Goal: Task Accomplishment & Management: Manage account settings

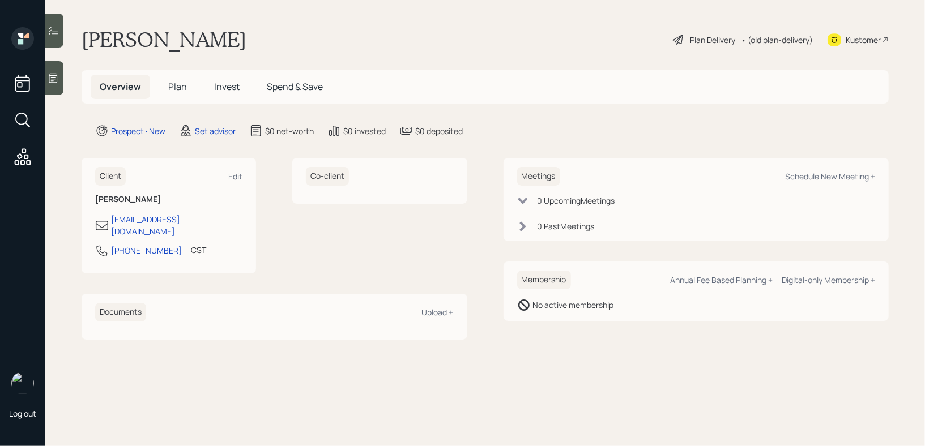
click at [51, 88] on div at bounding box center [54, 78] width 18 height 34
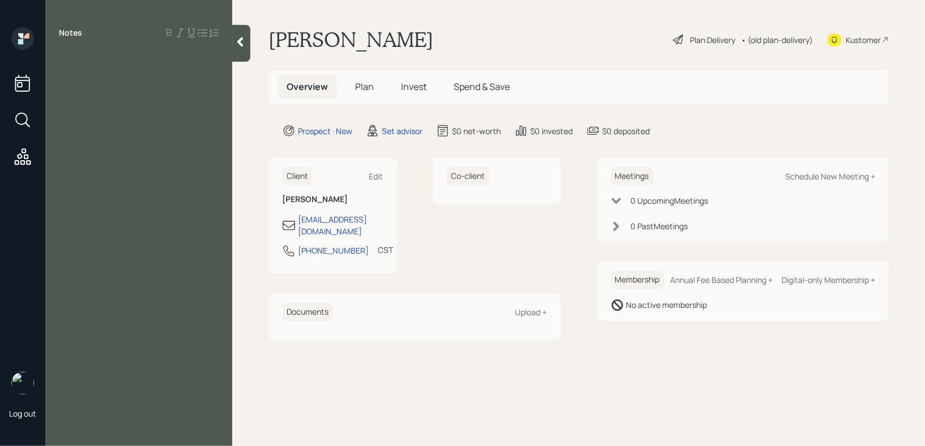
paste div
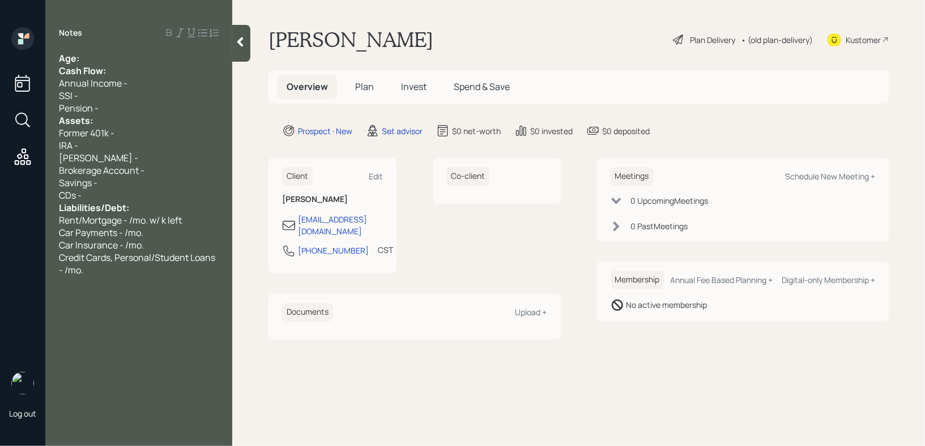
click at [130, 58] on div "Age:" at bounding box center [139, 58] width 160 height 12
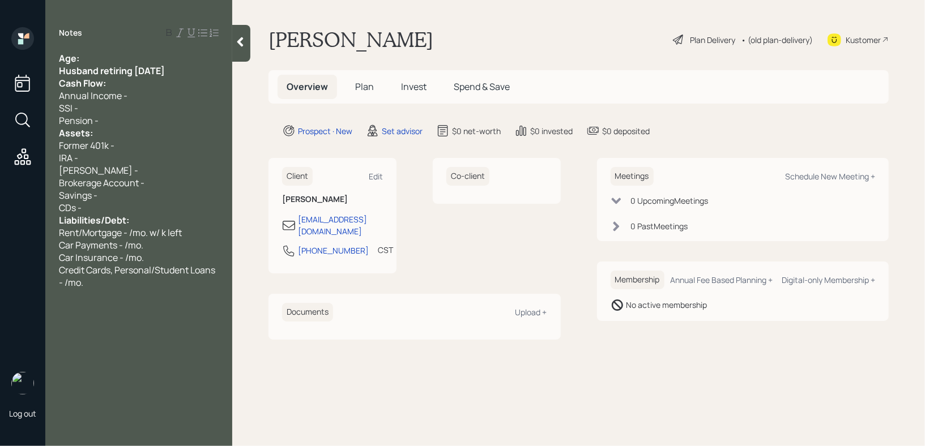
click at [114, 59] on div "Age:" at bounding box center [139, 58] width 160 height 12
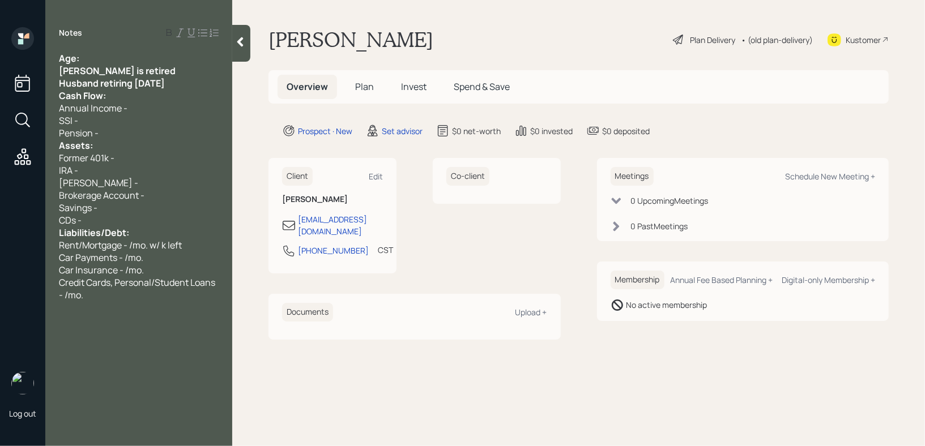
click at [89, 62] on div "Age:" at bounding box center [139, 58] width 160 height 12
drag, startPoint x: 175, startPoint y: 82, endPoint x: 44, endPoint y: 71, distance: 131.2
click at [44, 71] on div "Log out Notes Age: [PERSON_NAME] is retired Husband retiring [DATE] Cash Flow: …" at bounding box center [462, 223] width 925 height 446
click at [105, 73] on span "[PERSON_NAME] is retired" at bounding box center [115, 71] width 112 height 12
click at [172, 78] on div "Husband retiring [DATE]" at bounding box center [139, 83] width 160 height 12
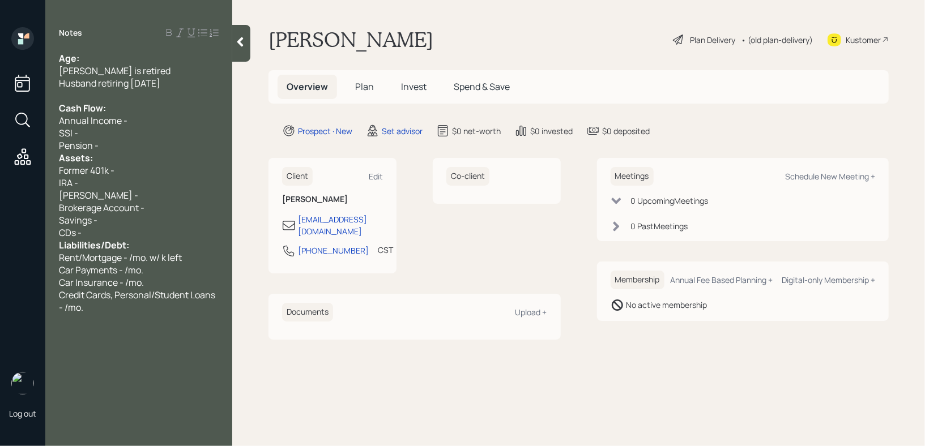
click at [142, 308] on div "Credit Cards, Personal/Student Loans - /mo." at bounding box center [139, 301] width 160 height 25
click at [193, 348] on span "Thinking on how to take her husbands pension (360k). Lump sum or" at bounding box center [138, 351] width 159 height 25
click at [191, 363] on div "Thinking on how to take her husbands pension (360k). Lump sum or" at bounding box center [139, 351] width 160 height 25
click at [147, 228] on div "CDs -" at bounding box center [139, 232] width 160 height 12
click at [140, 233] on div "CDs -" at bounding box center [139, 232] width 160 height 12
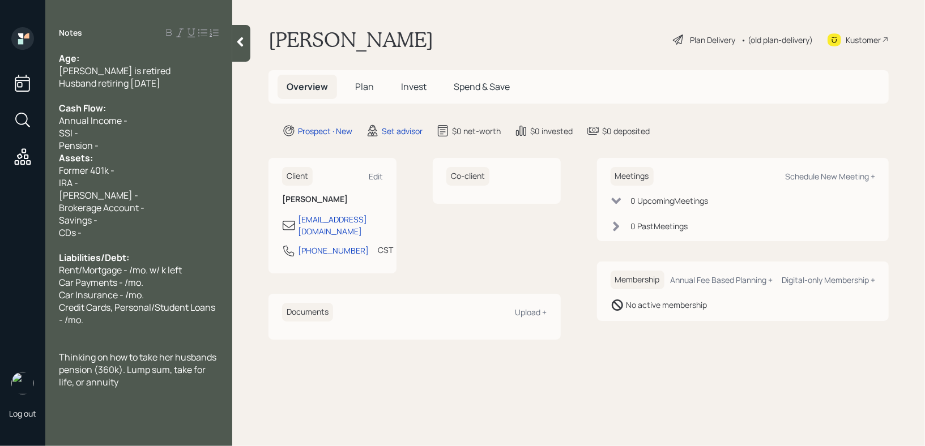
click at [142, 148] on div "Pension -" at bounding box center [139, 145] width 160 height 12
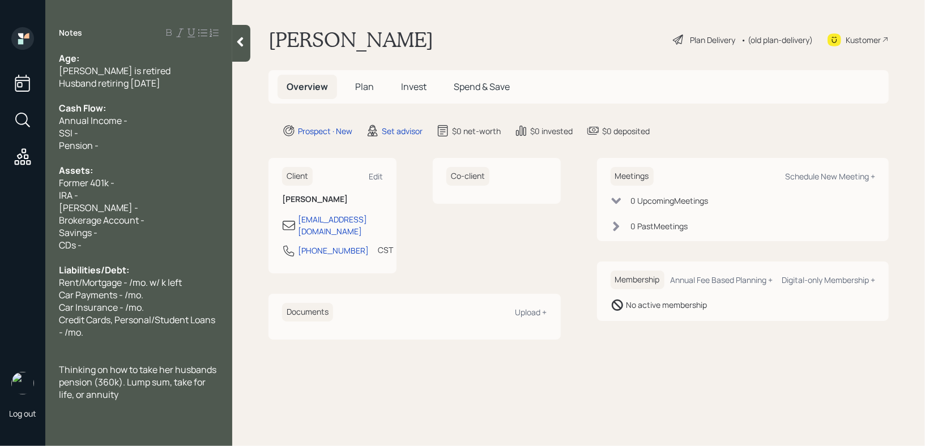
click at [181, 56] on div "Age:" at bounding box center [139, 58] width 160 height 12
click at [181, 75] on div "[PERSON_NAME] is retired" at bounding box center [139, 71] width 160 height 12
click at [181, 81] on div "Husband retiring [DATE]" at bounding box center [139, 83] width 160 height 12
drag, startPoint x: 152, startPoint y: 69, endPoint x: 0, endPoint y: 69, distance: 151.7
click at [0, 69] on div "Log out Notes Age: [PERSON_NAME] is retired Husband retiring [DATE] Cash Flow: …" at bounding box center [462, 223] width 925 height 446
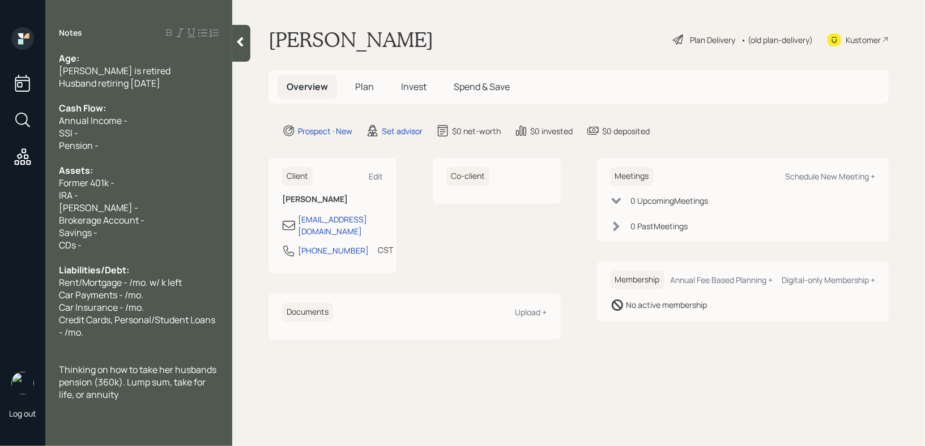
click at [63, 46] on div "Notes Age: [PERSON_NAME] is retired Husband retiring [DATE] Cash Flow: Annual I…" at bounding box center [138, 229] width 187 height 405
click at [99, 48] on div "Notes Age: [PERSON_NAME] is retired Husband retiring [DATE] Cash Flow: Annual I…" at bounding box center [138, 229] width 187 height 405
click at [110, 199] on div "IRA -" at bounding box center [139, 195] width 160 height 12
drag, startPoint x: 121, startPoint y: 183, endPoint x: 1, endPoint y: 183, distance: 119.5
click at [11, 183] on div "Log out Notes Age: [PERSON_NAME] is retired Husband retiring [DATE] Cash Flow: …" at bounding box center [462, 223] width 925 height 446
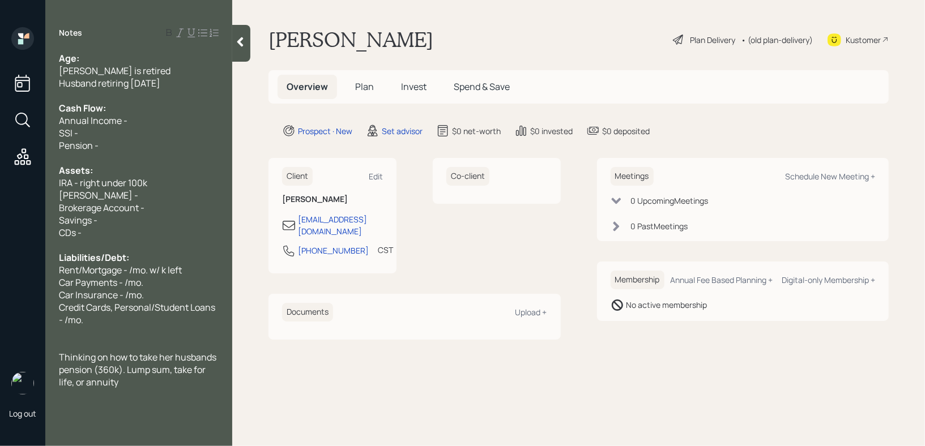
click at [113, 217] on div "Savings -" at bounding box center [139, 220] width 160 height 12
click at [157, 129] on div "SSI -" at bounding box center [139, 133] width 160 height 12
click at [164, 113] on div "Cash Flow:" at bounding box center [139, 108] width 160 height 12
click at [146, 130] on div "SSI -" at bounding box center [139, 133] width 160 height 12
click at [148, 126] on div "Annual Income -" at bounding box center [139, 120] width 160 height 12
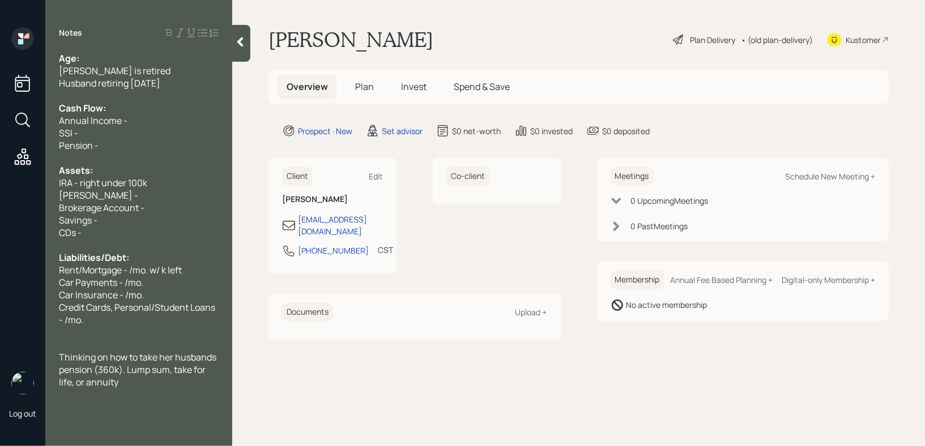
click at [147, 135] on div "SSI -" at bounding box center [139, 133] width 160 height 12
click at [103, 189] on span "IRA - right under 100k" at bounding box center [103, 183] width 88 height 12
click at [144, 182] on span "IRA - right under 100k" at bounding box center [103, 183] width 88 height 12
click at [152, 182] on div "IRA - right under 100k" at bounding box center [139, 183] width 160 height 12
click at [72, 236] on span "CDs -" at bounding box center [70, 232] width 23 height 12
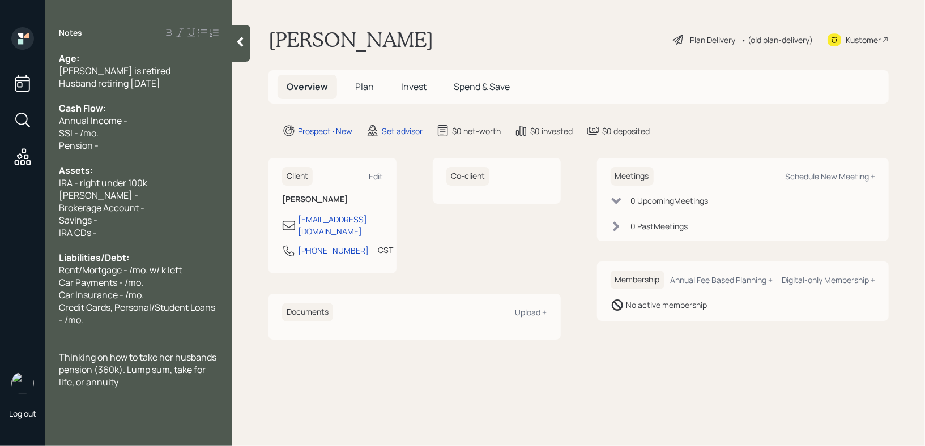
click at [151, 218] on div "Savings -" at bounding box center [139, 220] width 160 height 12
click at [148, 225] on div "Savings -" at bounding box center [139, 220] width 160 height 12
click at [148, 232] on div "IRA CDs -" at bounding box center [139, 232] width 160 height 12
click at [234, 56] on div at bounding box center [241, 43] width 18 height 37
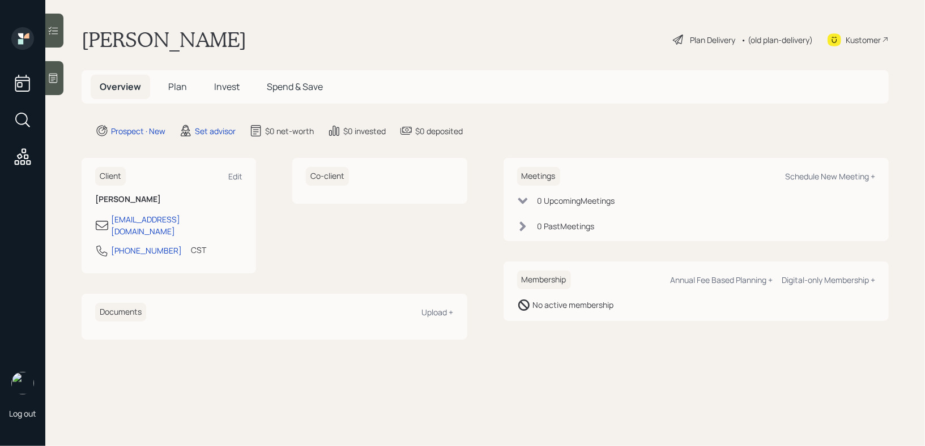
click at [60, 76] on div at bounding box center [54, 78] width 18 height 34
